Goal: Navigation & Orientation: Find specific page/section

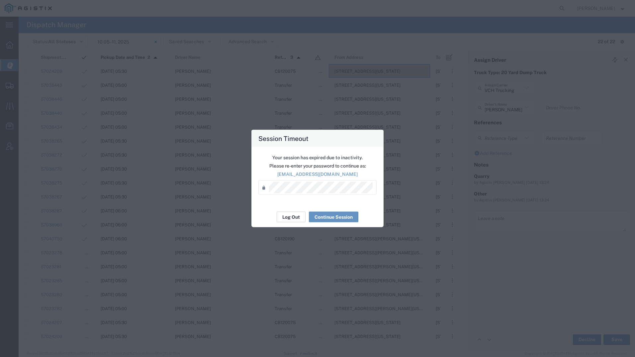
click at [299, 218] on button "Log Out" at bounding box center [291, 217] width 29 height 11
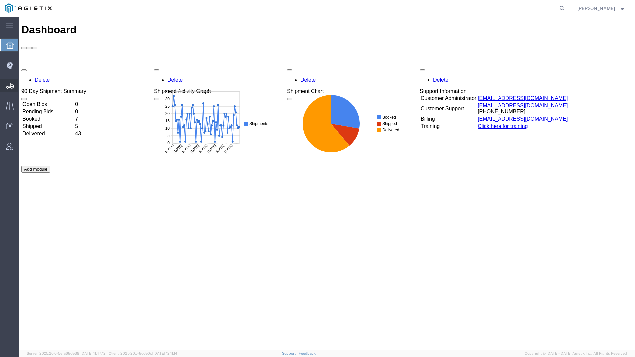
click at [5, 86] on div at bounding box center [9, 85] width 19 height 13
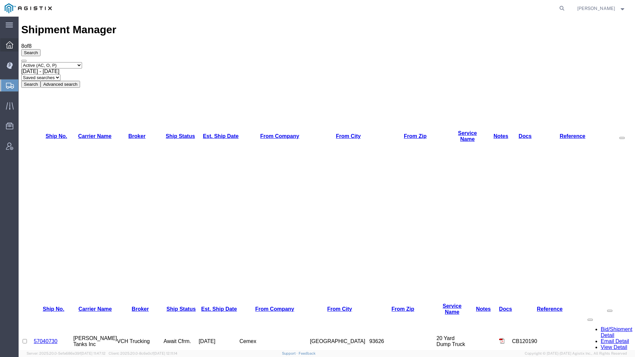
click at [12, 43] on icon at bounding box center [9, 44] width 7 height 7
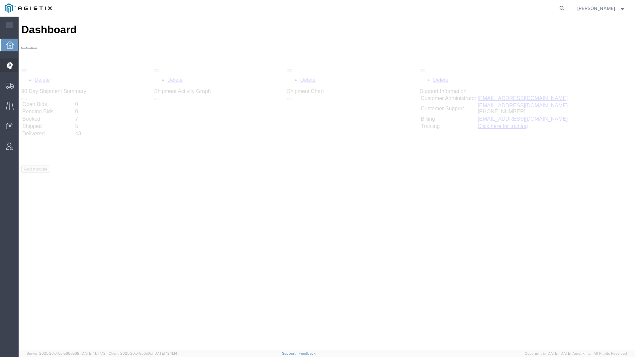
click at [10, 64] on icon at bounding box center [9, 65] width 6 height 7
